Goal: Information Seeking & Learning: Learn about a topic

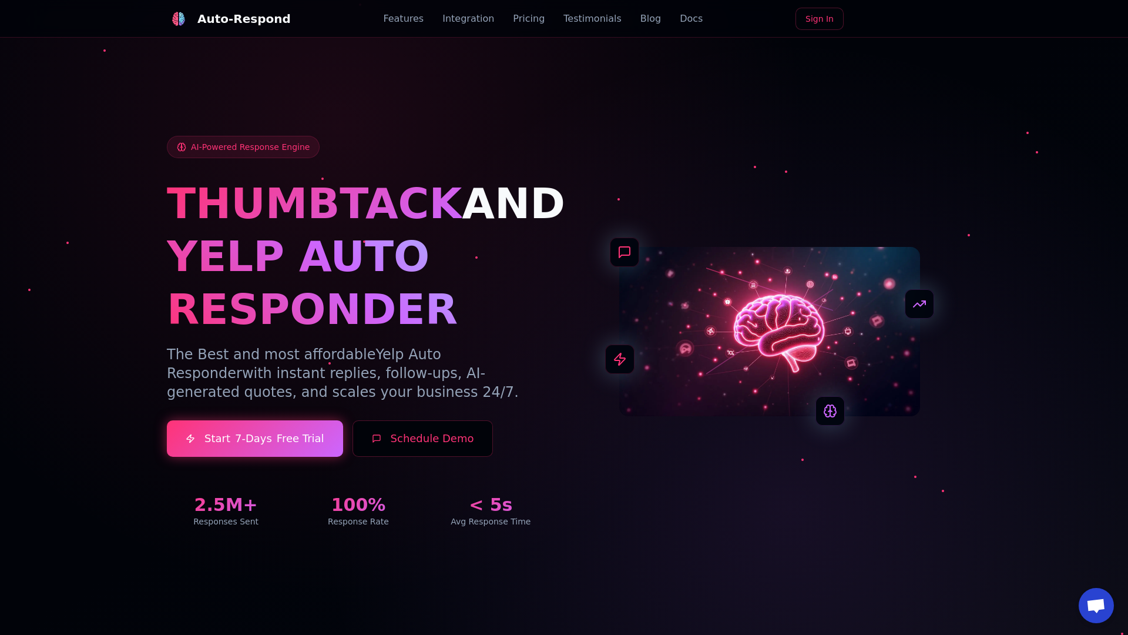
click at [640, 19] on link "Blog" at bounding box center [650, 19] width 21 height 14
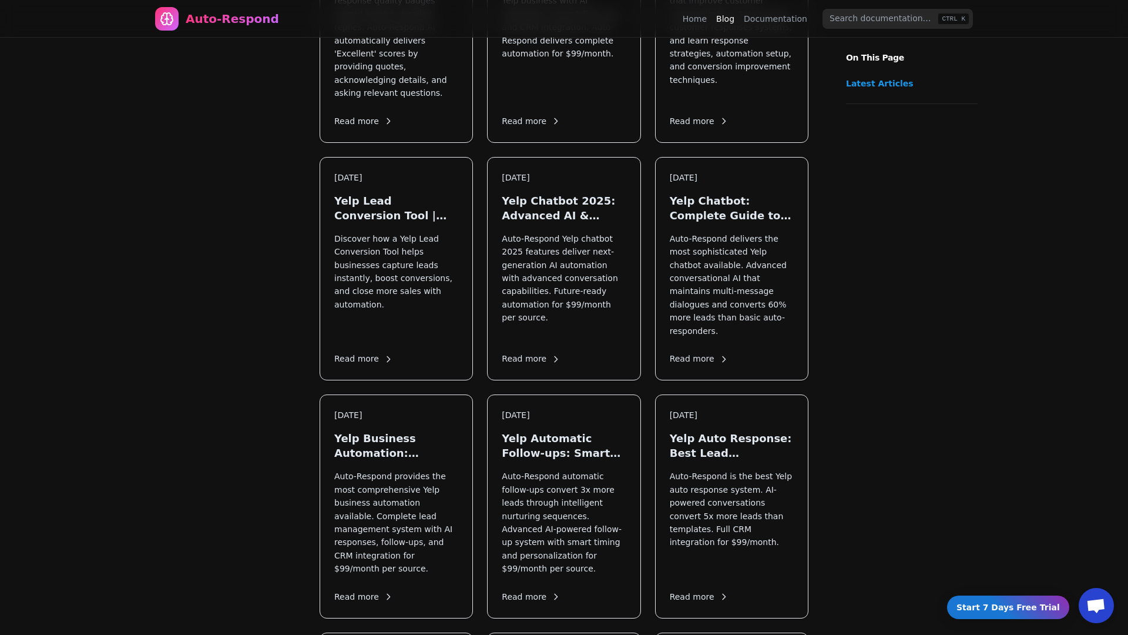
scroll to position [1021, 0]
